Goal: Check status

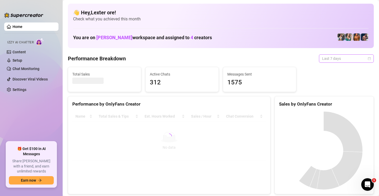
click at [334, 58] on span "Last 7 days" at bounding box center [346, 59] width 49 height 8
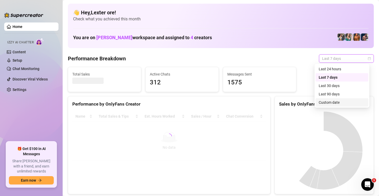
click at [329, 103] on div "Custom date" at bounding box center [341, 102] width 46 height 6
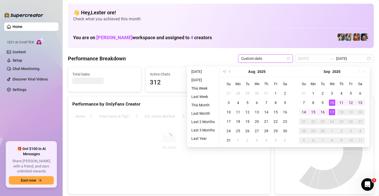
type input "[DATE]"
click at [333, 112] on div "17" at bounding box center [332, 112] width 6 height 6
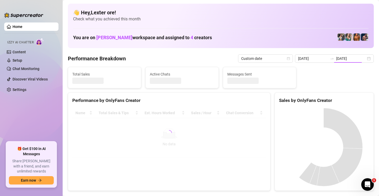
type input "[DATE]"
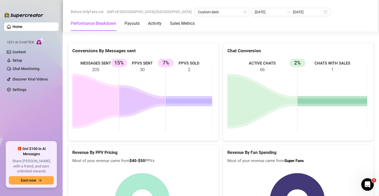
scroll to position [695, 0]
